Goal: Transaction & Acquisition: Purchase product/service

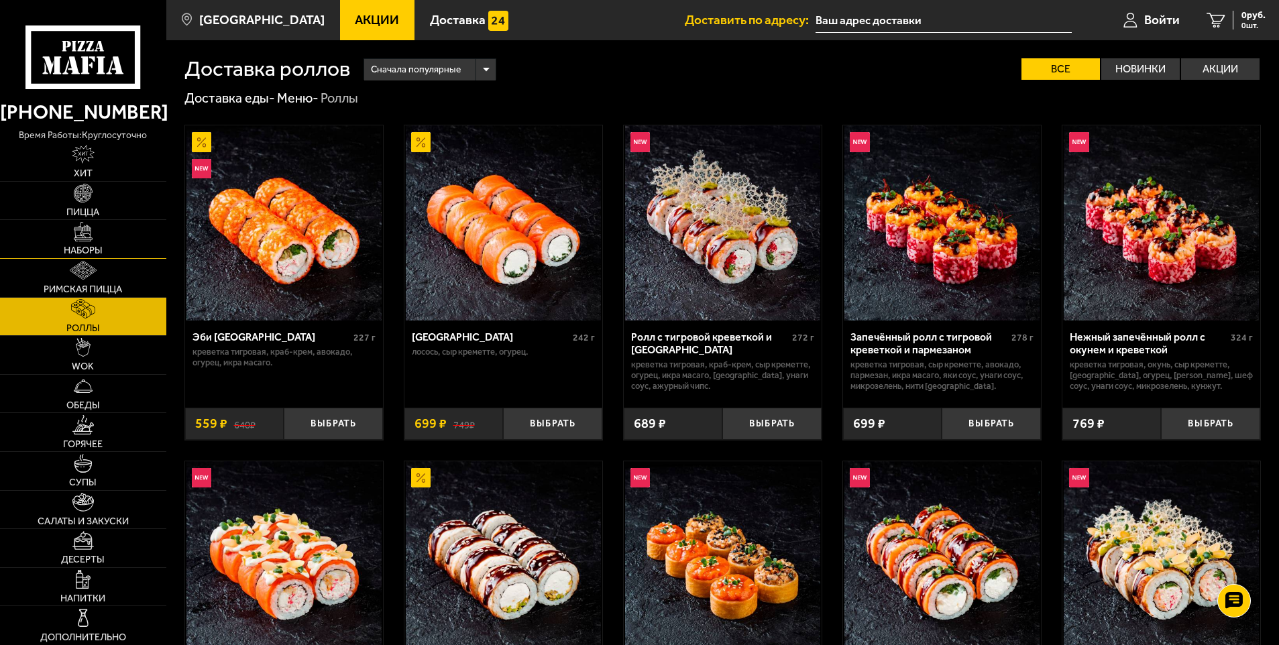
click at [78, 233] on img at bounding box center [83, 231] width 19 height 19
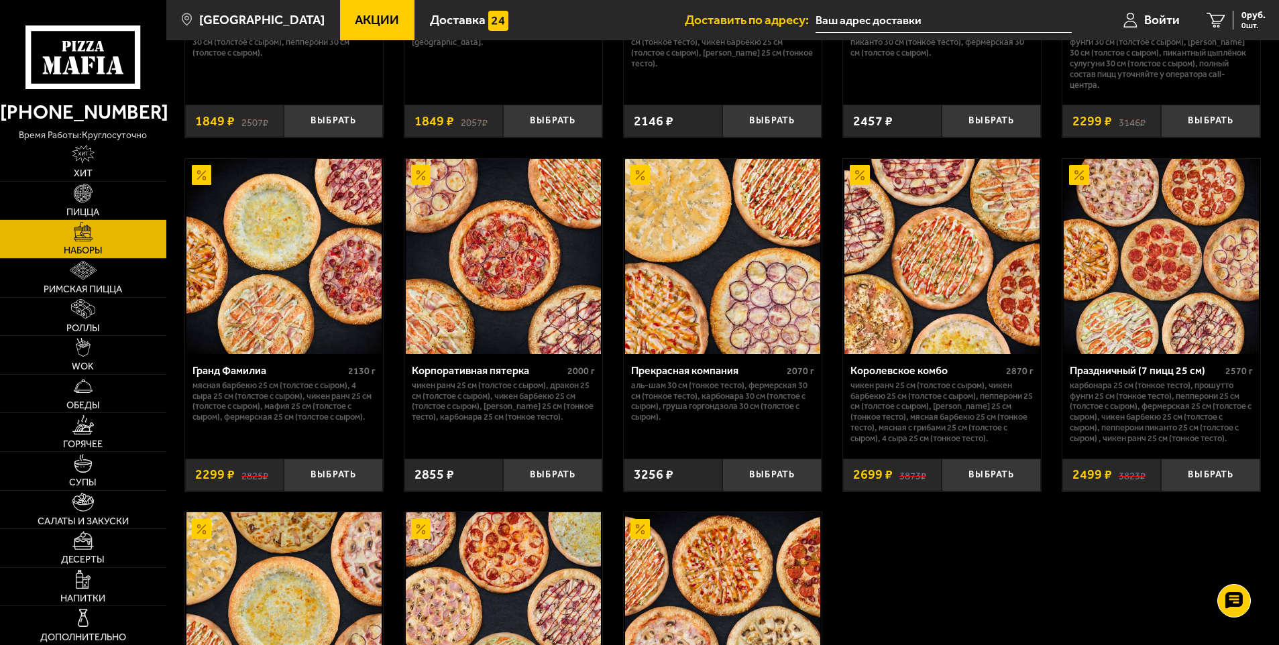
scroll to position [1810, 0]
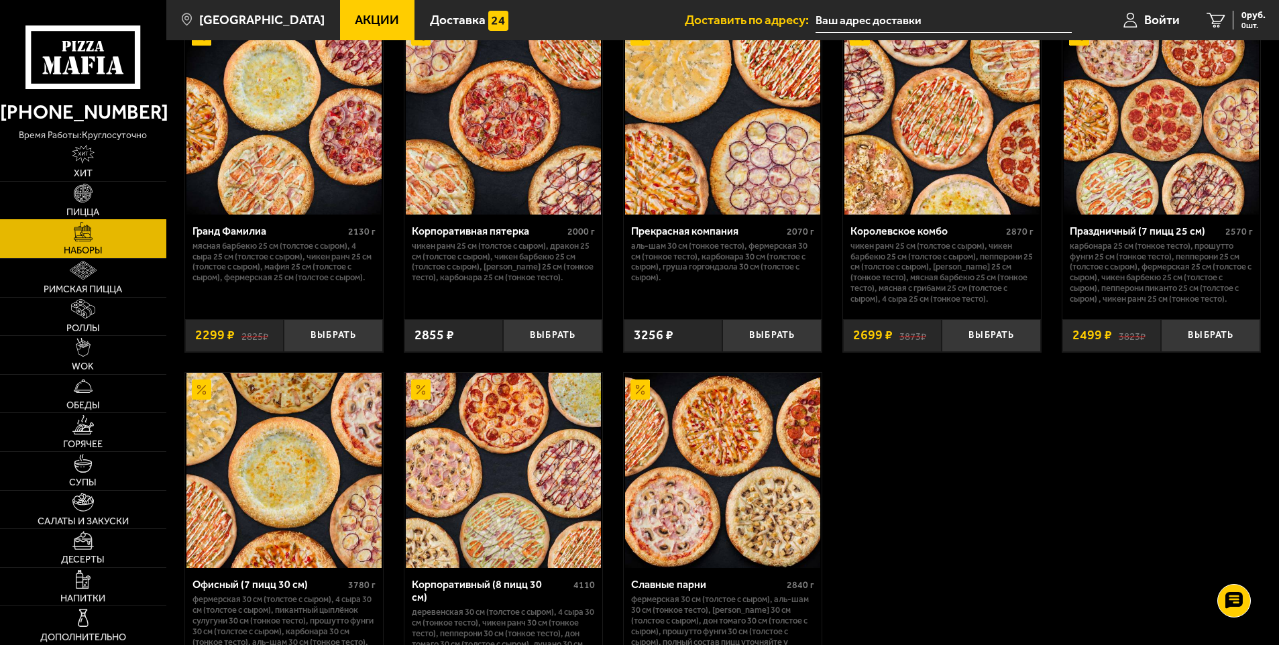
click at [91, 199] on img at bounding box center [83, 193] width 19 height 19
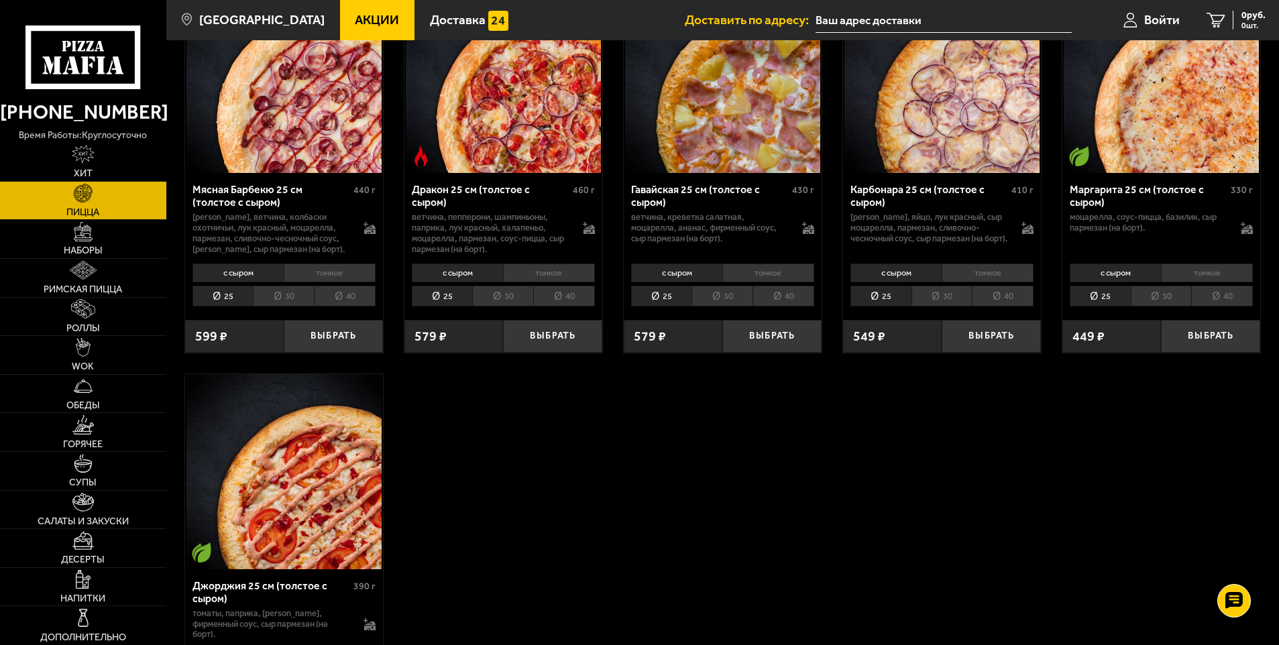
scroll to position [2615, 0]
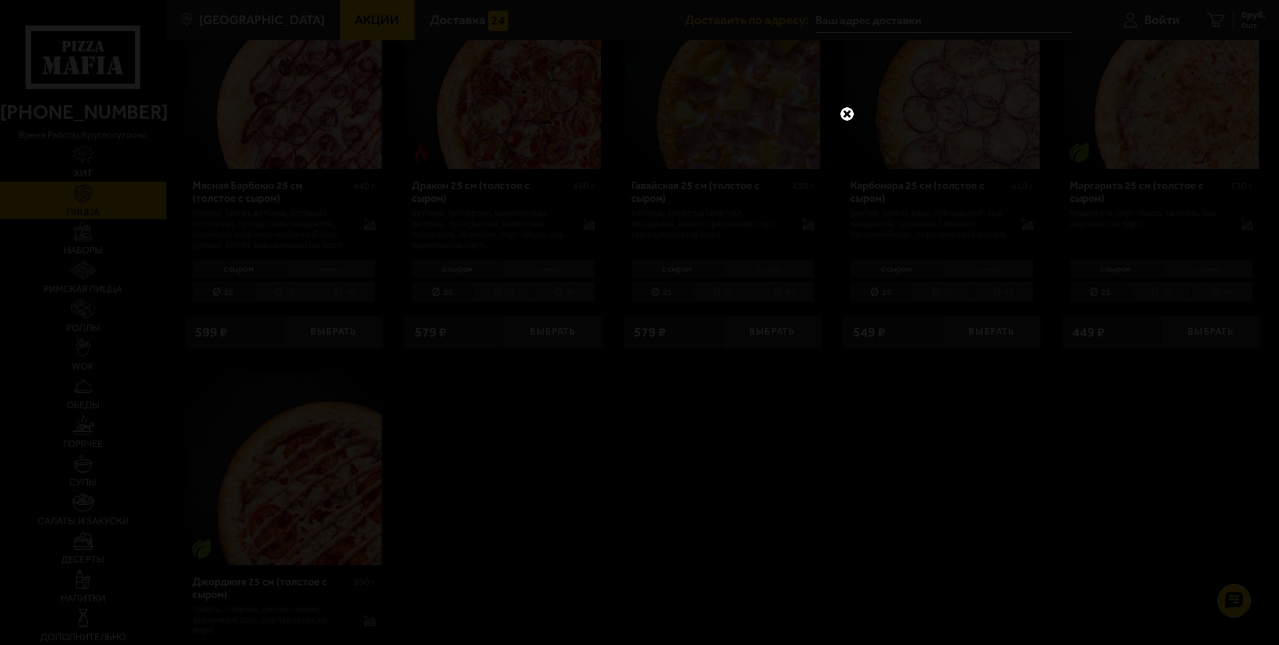
click at [846, 113] on link at bounding box center [846, 113] width 17 height 17
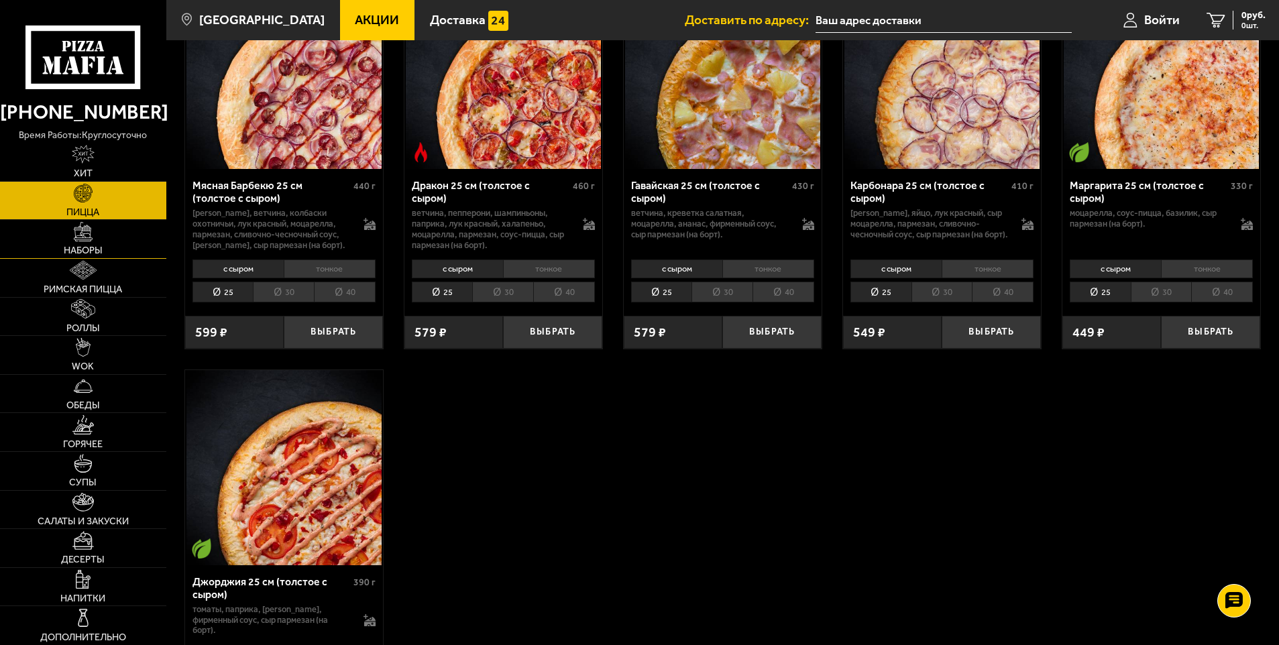
click at [121, 230] on link "Наборы" at bounding box center [83, 239] width 166 height 38
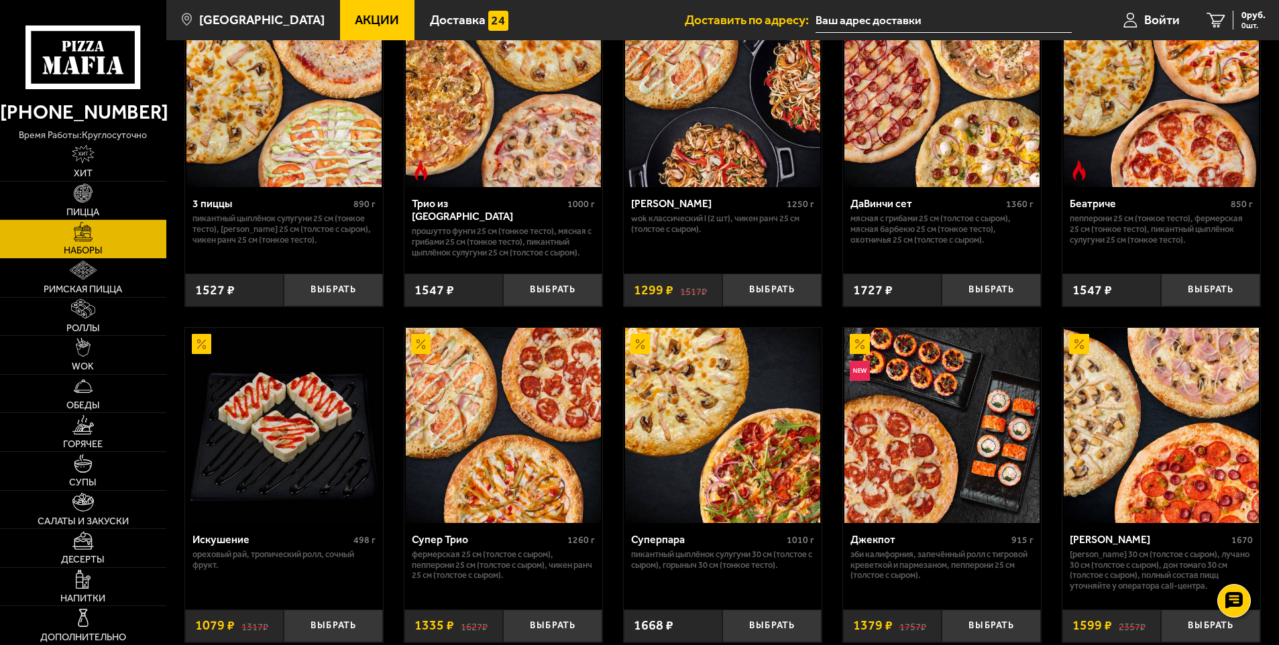
scroll to position [536, 0]
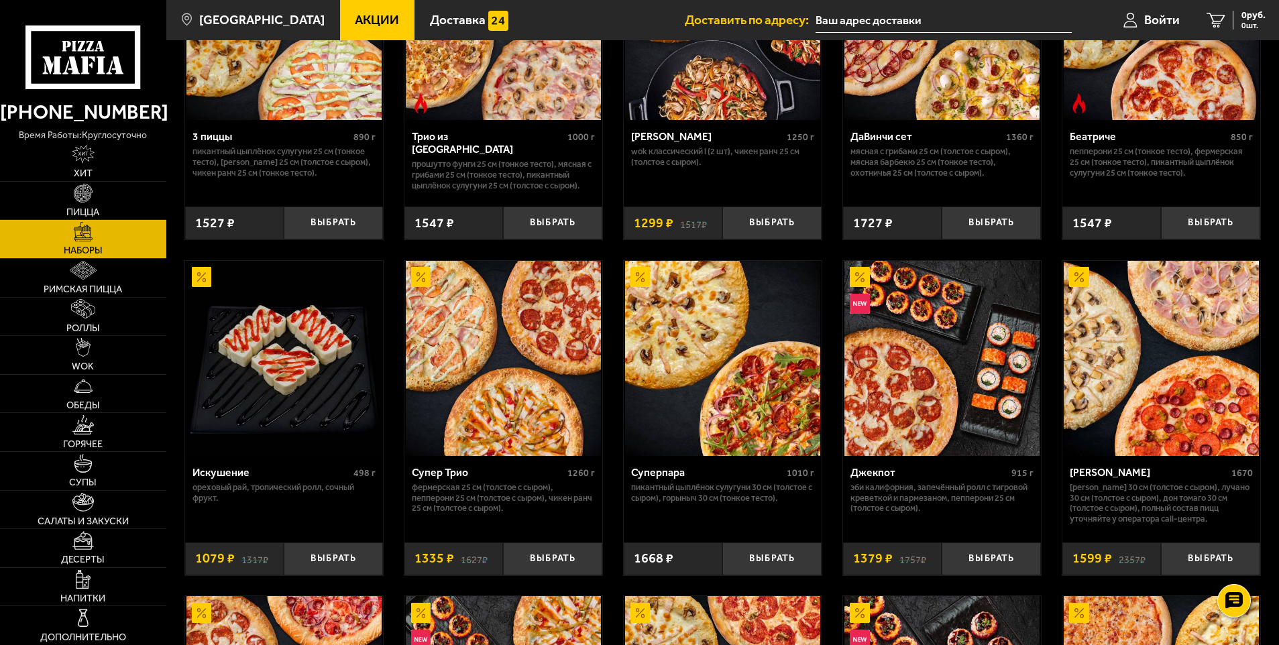
click at [1146, 330] on img at bounding box center [1160, 358] width 195 height 195
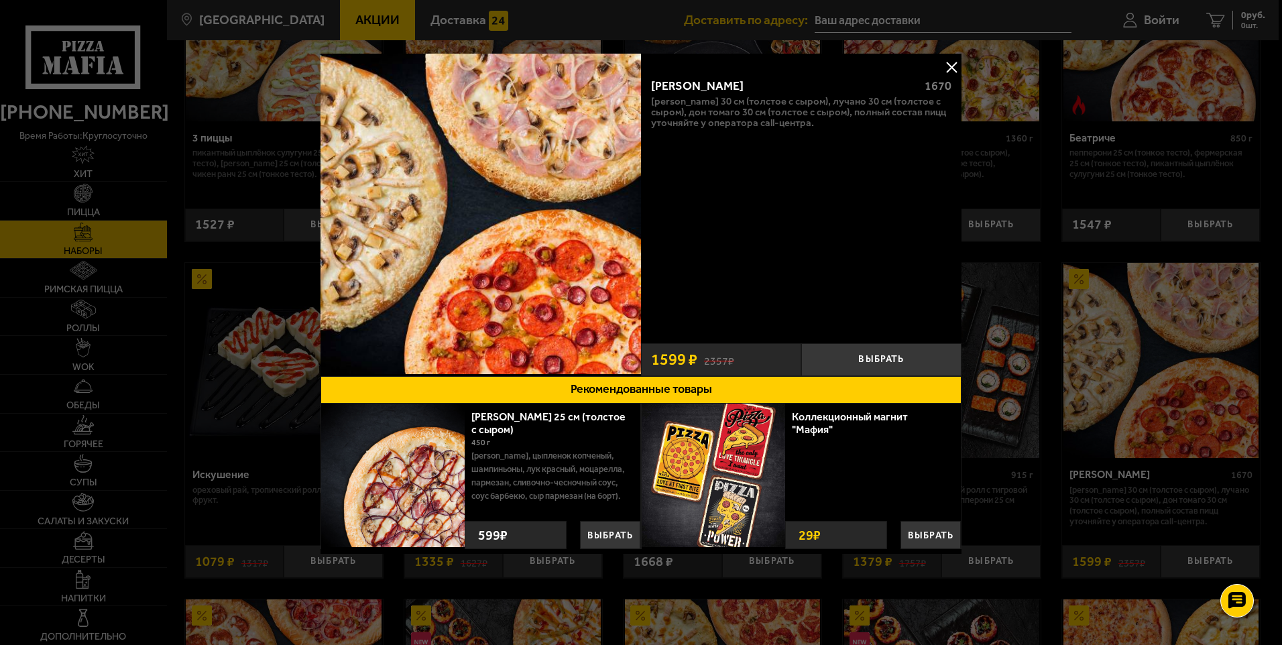
click at [1140, 365] on div at bounding box center [641, 322] width 1282 height 645
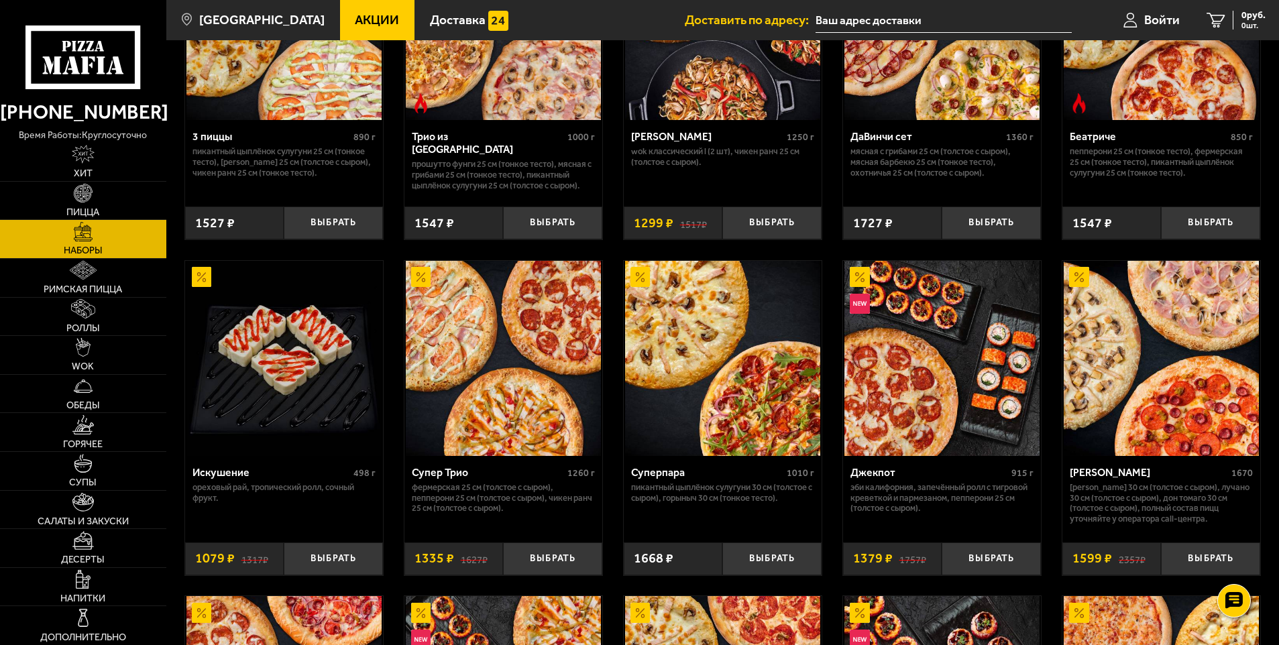
click at [1179, 394] on img at bounding box center [1160, 358] width 195 height 195
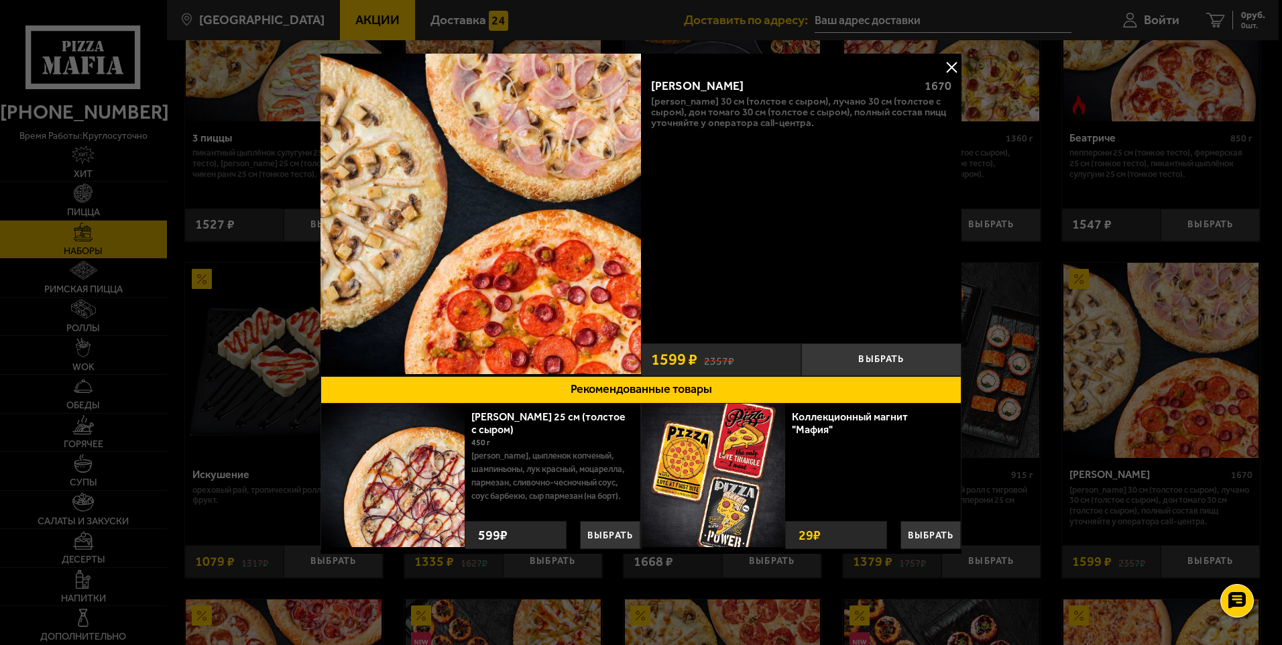
click at [953, 65] on button at bounding box center [951, 67] width 20 height 20
